Goal: Find specific page/section: Find specific page/section

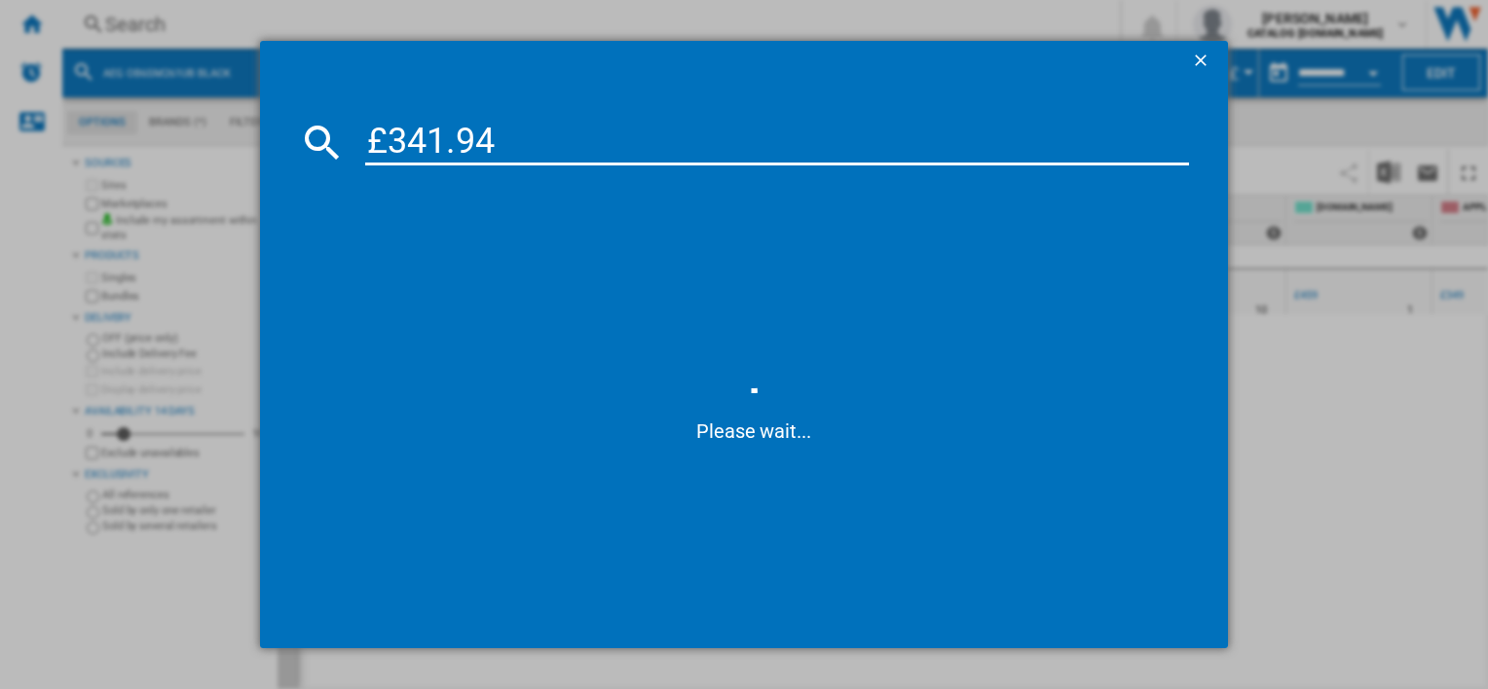
drag, startPoint x: 673, startPoint y: 251, endPoint x: 583, endPoint y: 154, distance: 132.3
click at [673, 251] on span at bounding box center [752, 257] width 869 height 165
drag, startPoint x: 516, startPoint y: 151, endPoint x: 291, endPoint y: 157, distance: 225.0
click at [291, 157] on md-dialog-content "£341.94 Please wait..." at bounding box center [743, 364] width 967 height 568
paste input "DUE731110M"
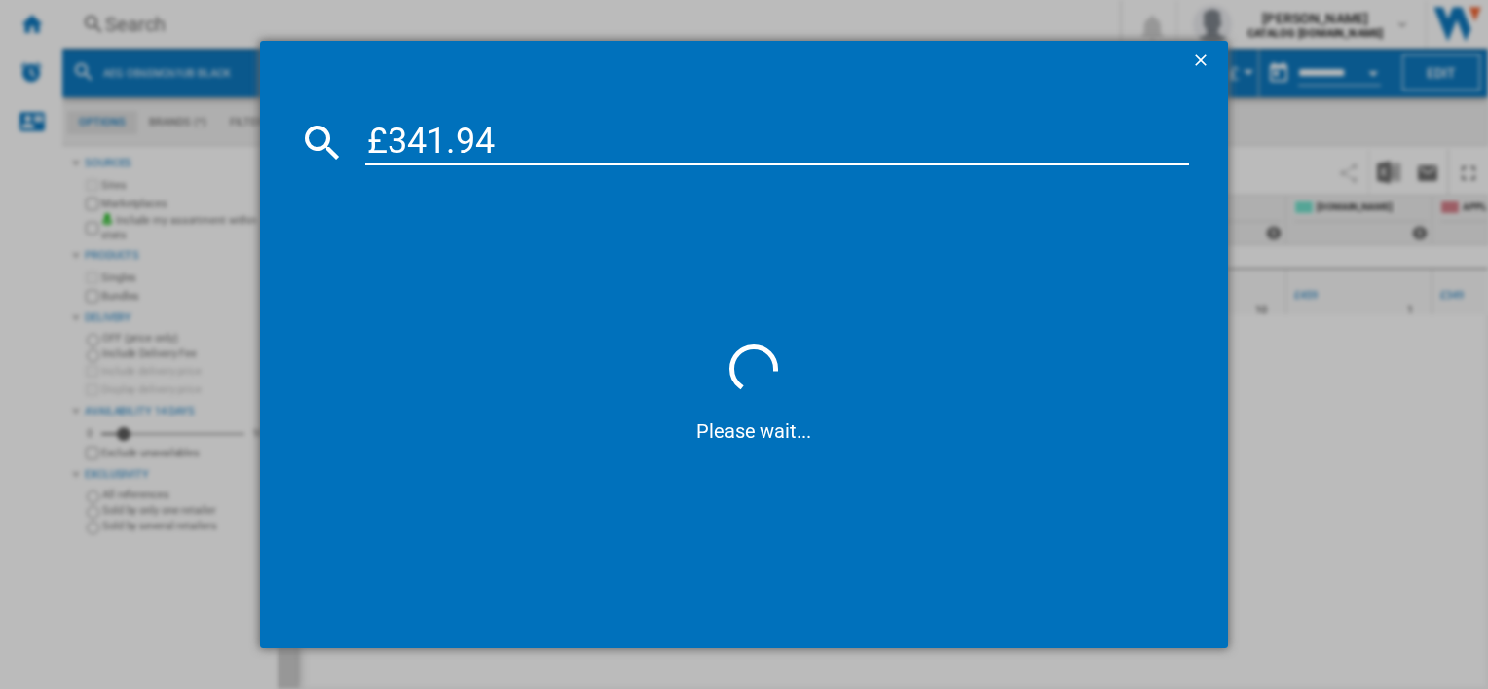
type input "DUE731110M"
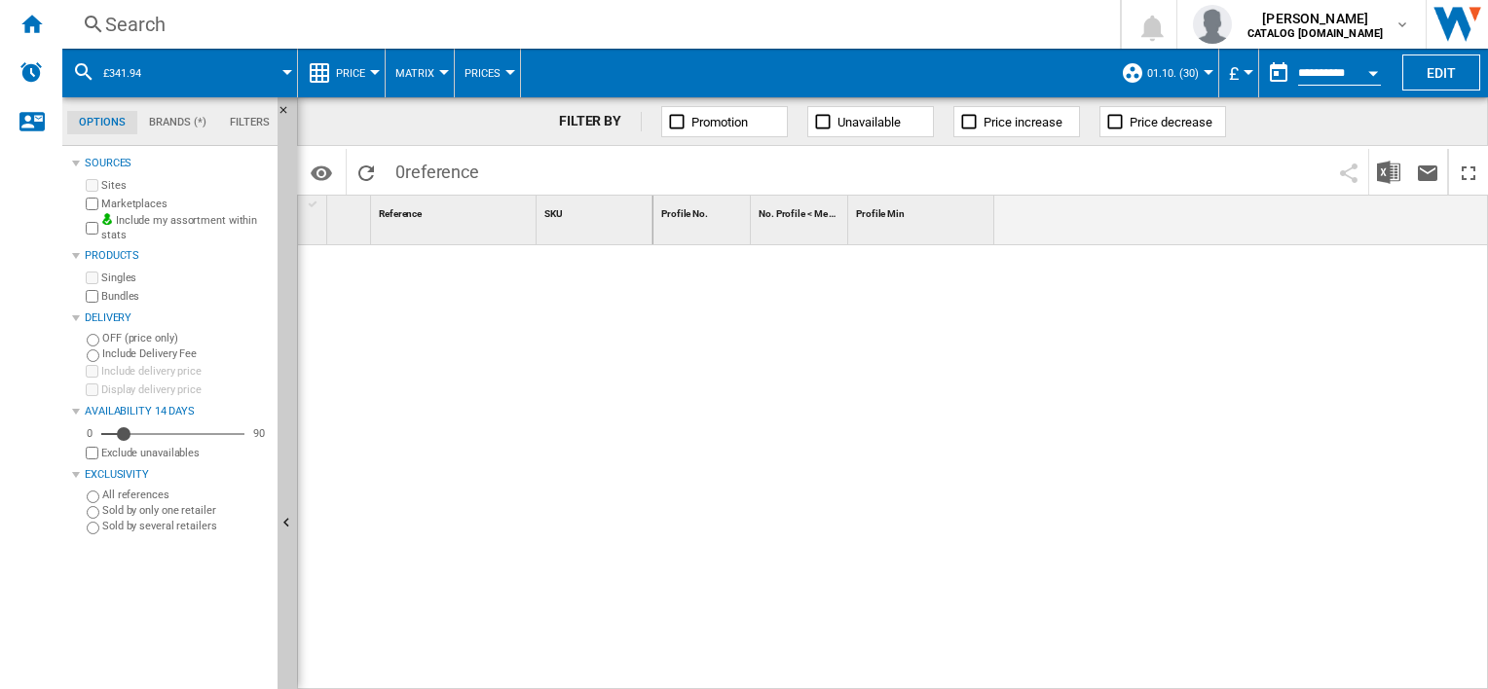
click at [595, 18] on div "Search" at bounding box center [587, 24] width 964 height 27
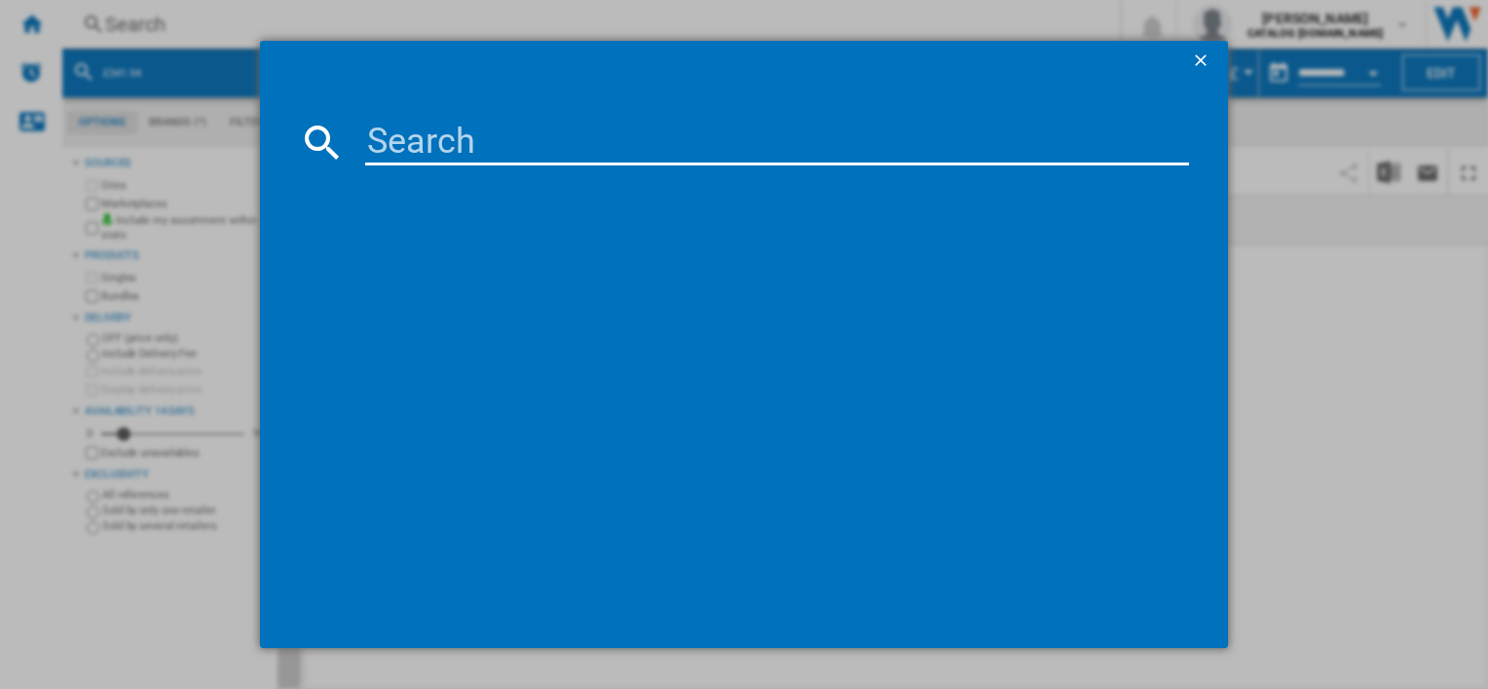
click at [604, 156] on input at bounding box center [776, 142] width 823 height 47
type input "DUB535060M"
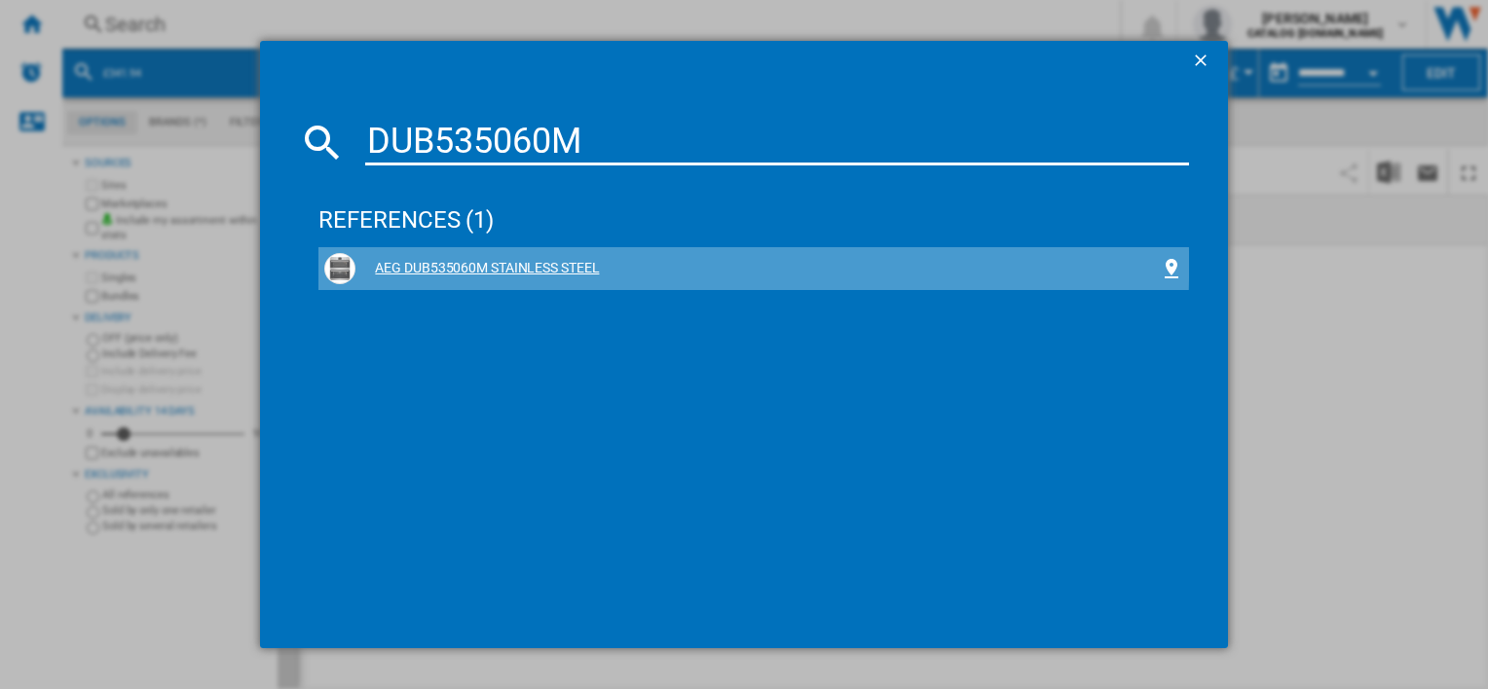
click at [496, 265] on div "AEG DUB535060M STAINLESS STEEL" at bounding box center [756, 268] width 803 height 19
